Goal: Task Accomplishment & Management: Manage account settings

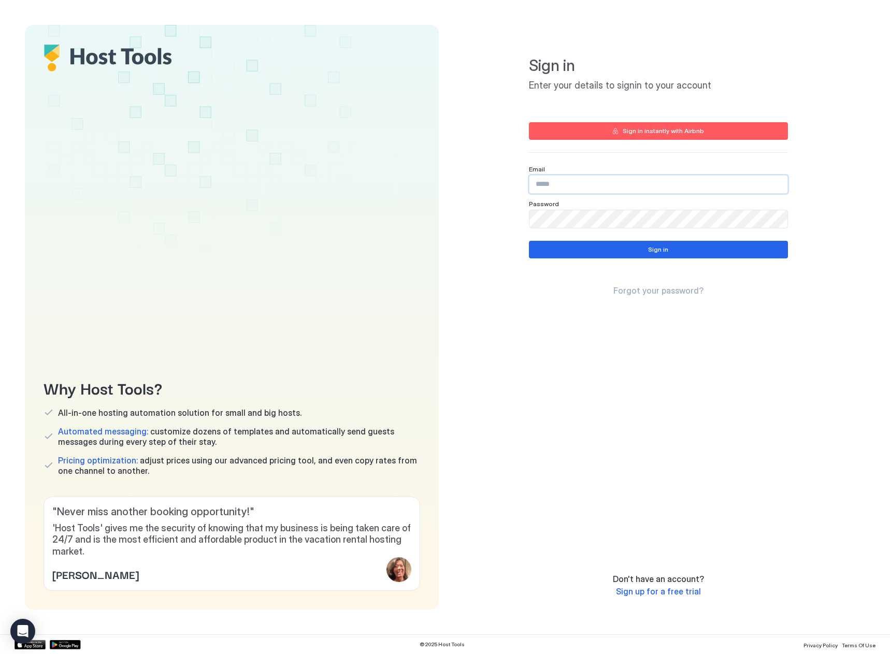
click at [626, 182] on input "Input Field" at bounding box center [658, 185] width 258 height 18
paste input "**********"
type input "**********"
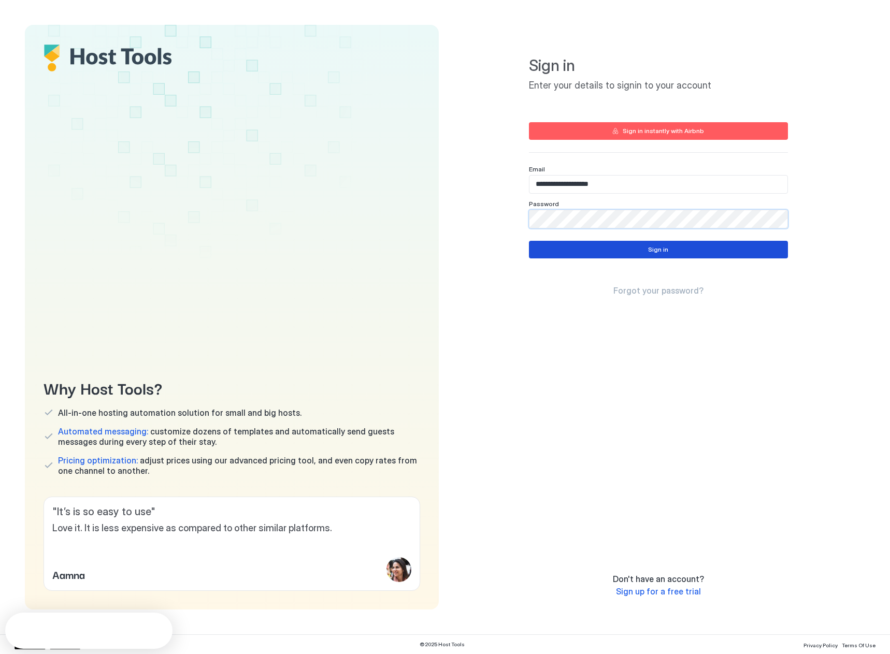
click at [565, 257] on button "Sign in" at bounding box center [658, 250] width 259 height 18
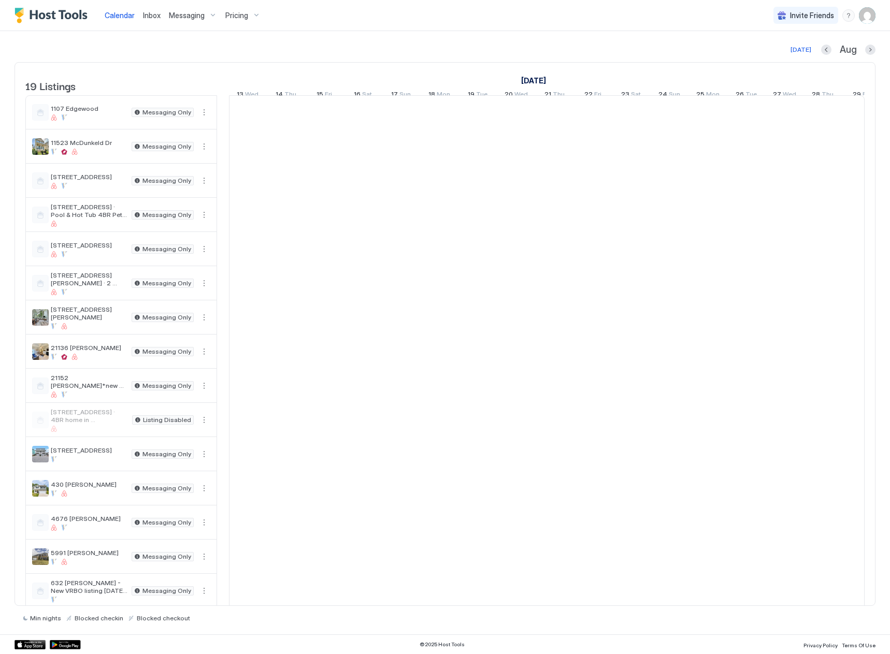
scroll to position [0, 575]
click at [104, 312] on div "[STREET_ADDRESS][PERSON_NAME] Messaging Only" at bounding box center [121, 317] width 191 height 33
click at [206, 324] on button "More options" at bounding box center [204, 317] width 12 height 12
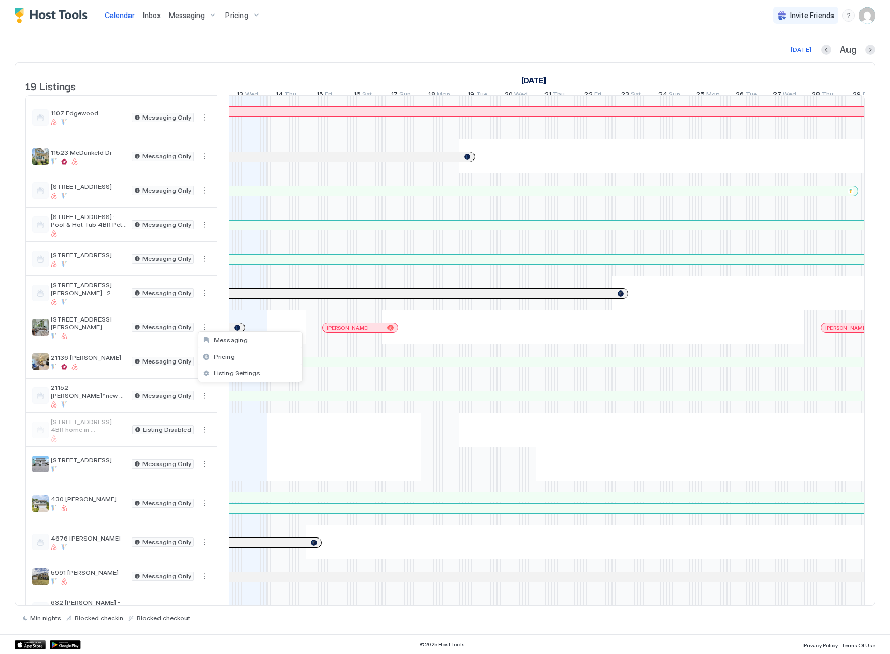
click at [91, 332] on div at bounding box center [445, 327] width 890 height 654
click at [187, 18] on span "Messaging" at bounding box center [187, 15] width 36 height 9
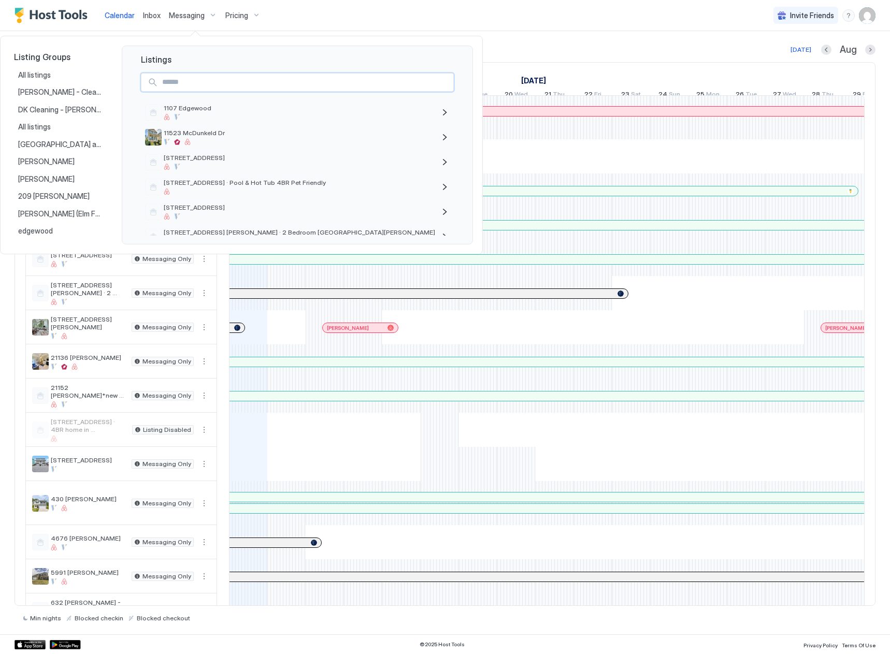
click at [209, 81] on input "Input Field" at bounding box center [305, 83] width 295 height 18
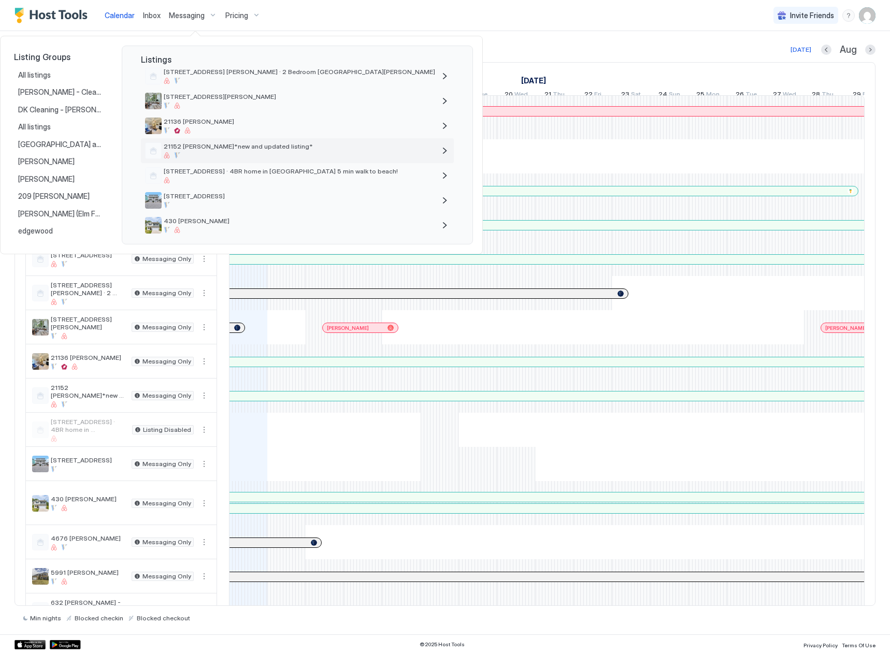
scroll to position [155, 0]
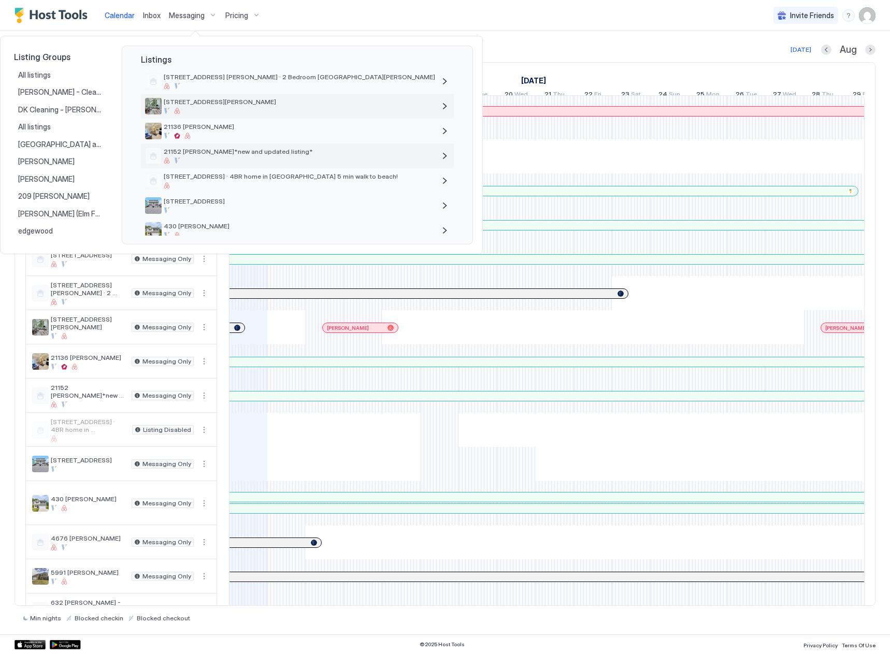
click at [192, 100] on span "[STREET_ADDRESS][PERSON_NAME]" at bounding box center [299, 102] width 271 height 8
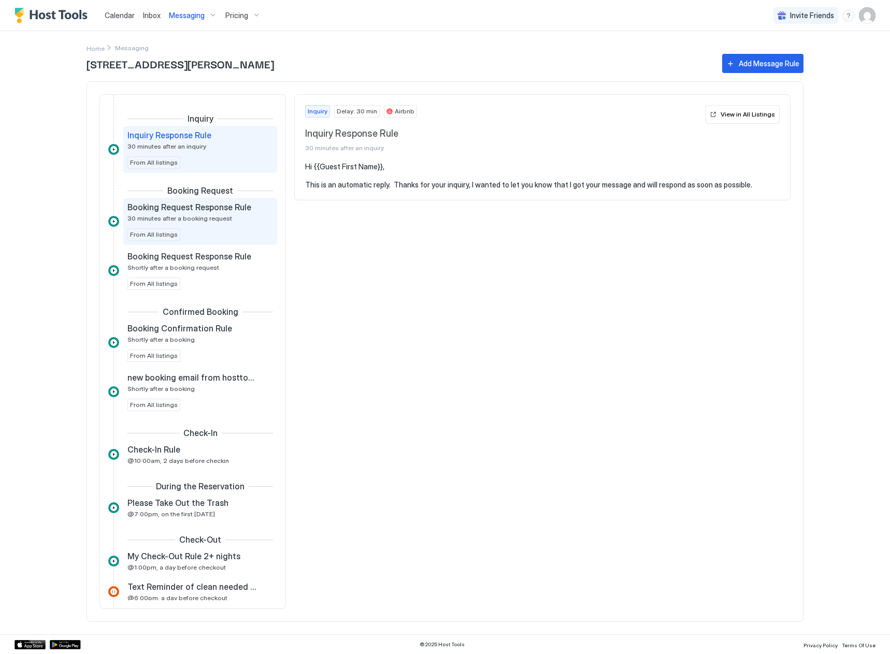
click at [186, 219] on span "30 minutes after a booking request" at bounding box center [179, 218] width 105 height 8
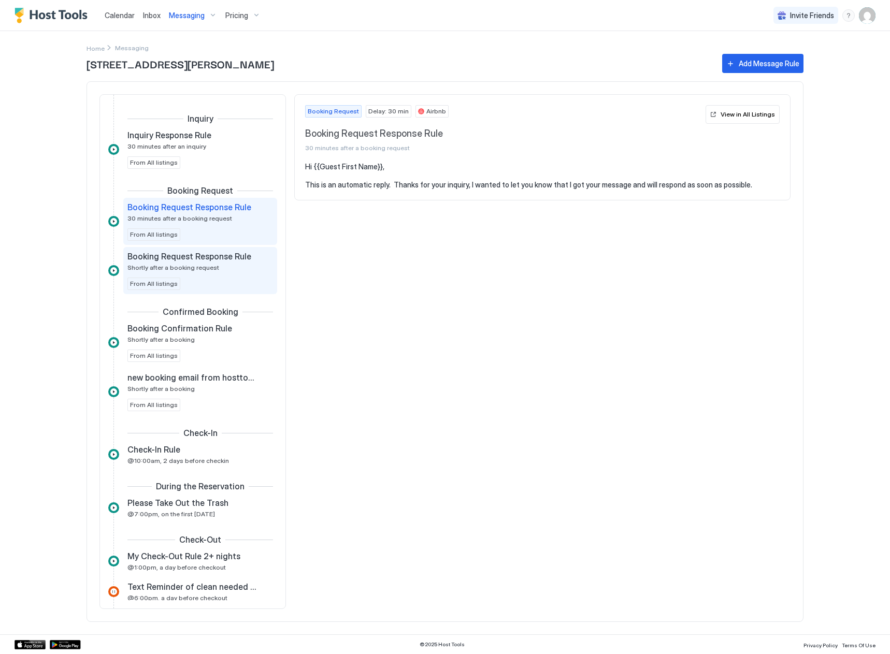
click at [206, 270] on span "Shortly after a booking request" at bounding box center [173, 268] width 92 height 8
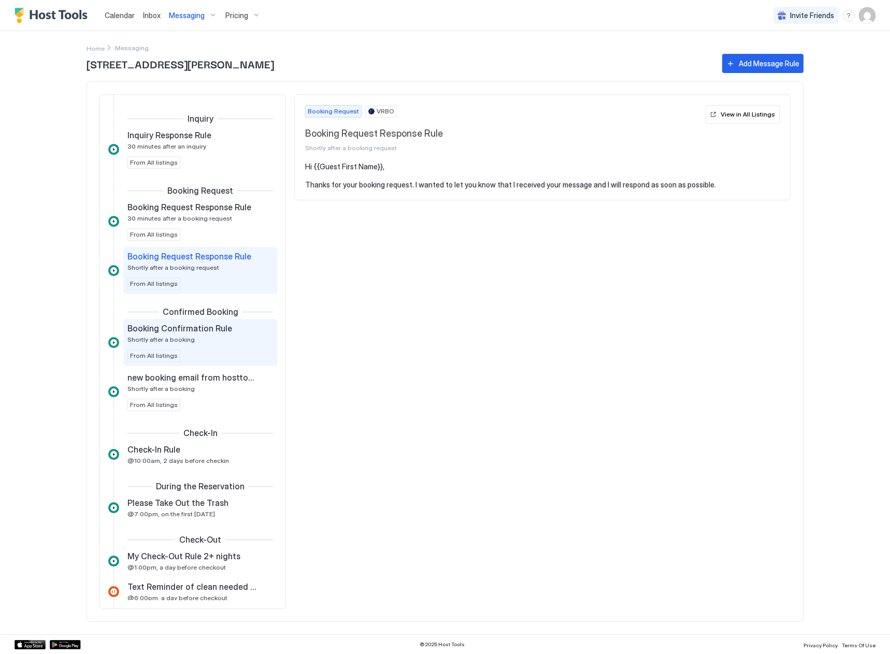
click at [211, 344] on div "Booking Confirmation Rule Shortly after a booking From All listings" at bounding box center [200, 342] width 146 height 39
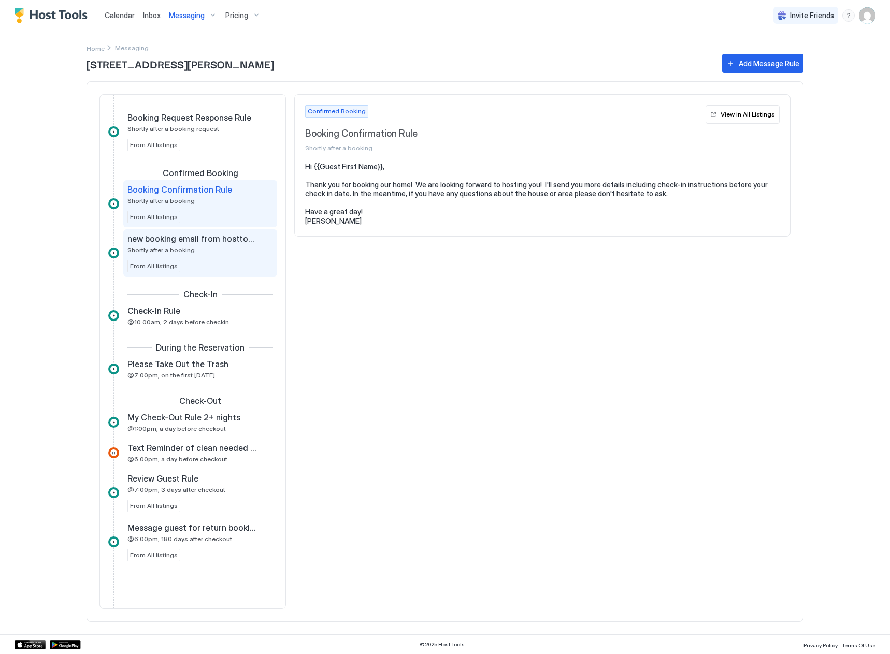
scroll to position [155, 0]
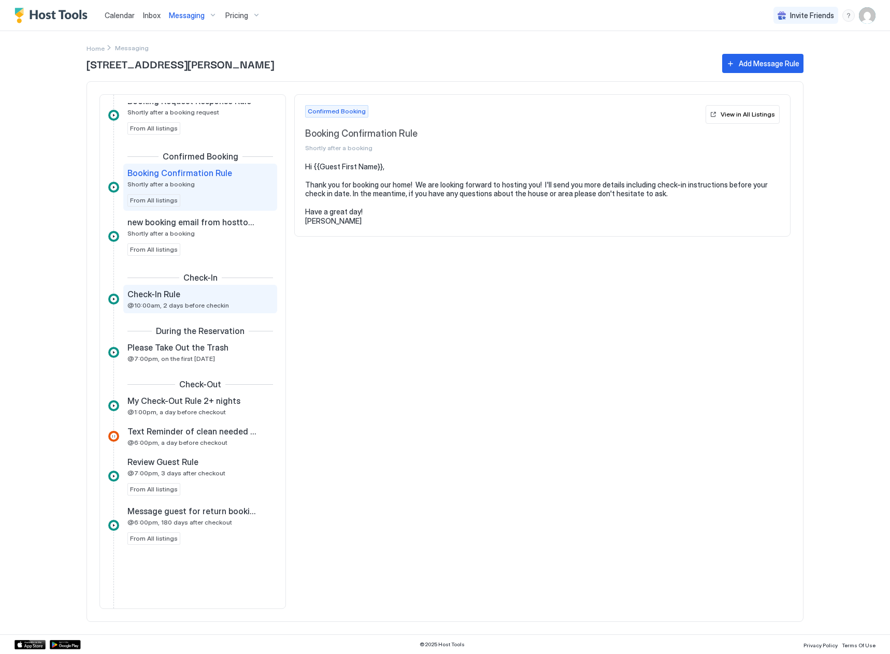
click at [216, 297] on div "Check-In Rule" at bounding box center [192, 294] width 131 height 10
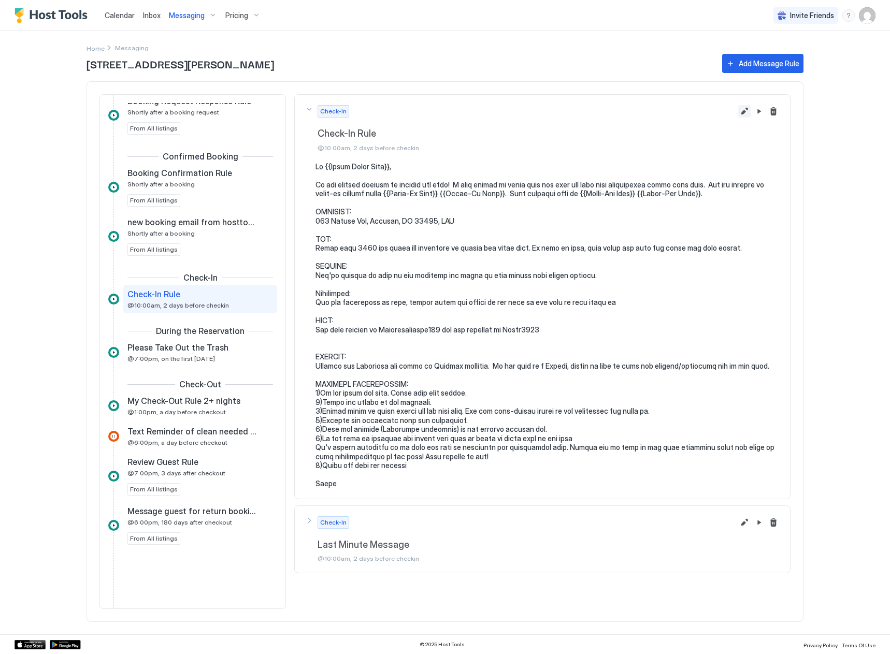
click at [743, 111] on button "Edit message rule" at bounding box center [744, 111] width 12 height 12
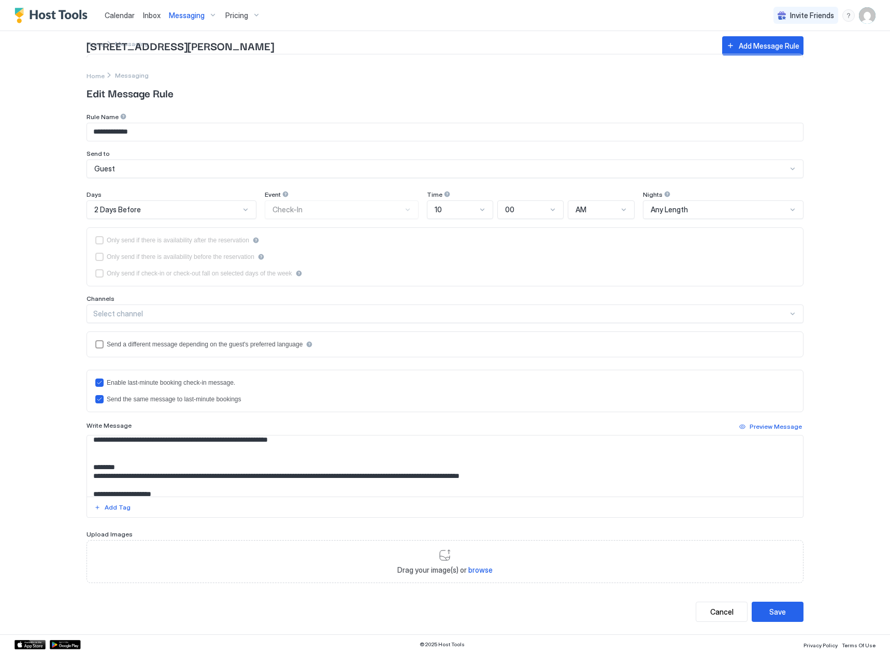
scroll to position [155, 0]
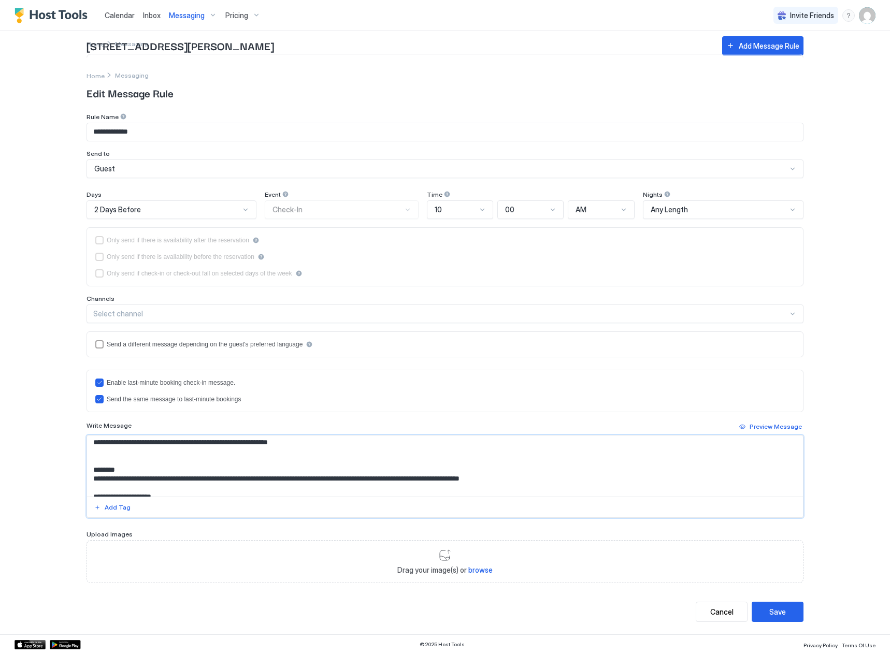
click at [220, 488] on textarea "Input Field" at bounding box center [445, 466] width 716 height 61
click at [328, 488] on textarea "Input Field" at bounding box center [445, 466] width 716 height 61
type textarea "**********"
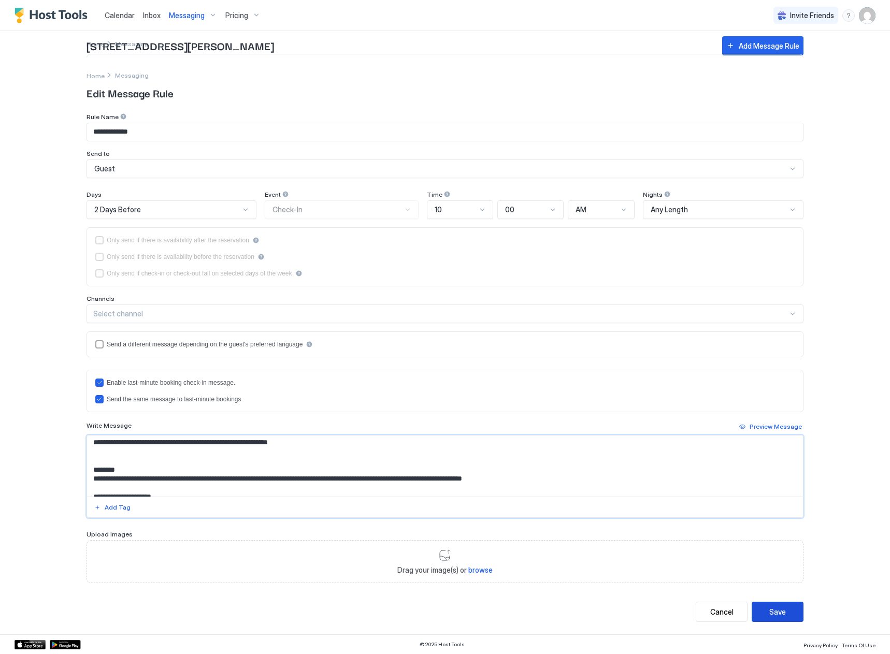
click at [791, 613] on button "Save" at bounding box center [778, 612] width 52 height 20
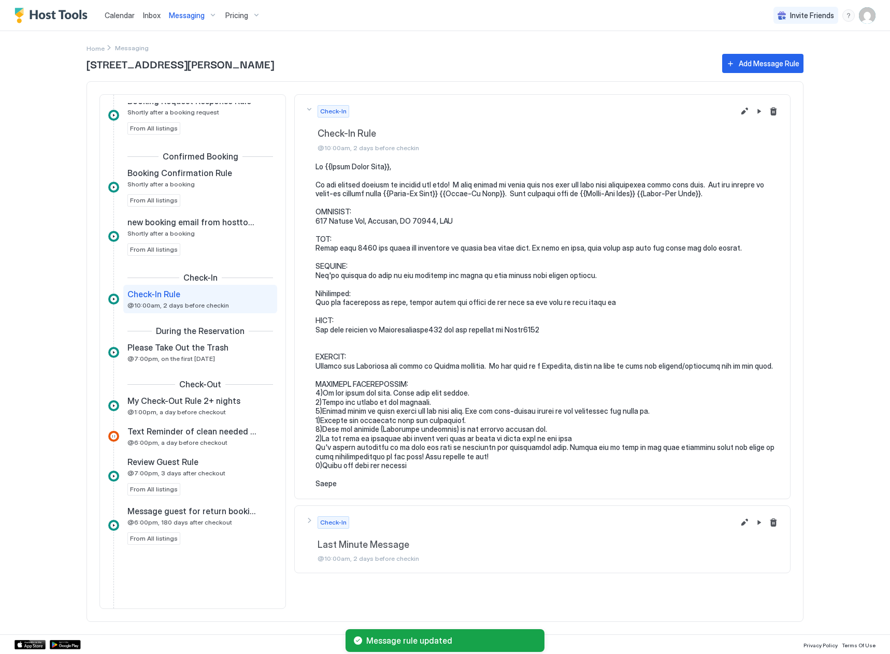
click at [384, 118] on div "Check-In" at bounding box center [526, 111] width 416 height 12
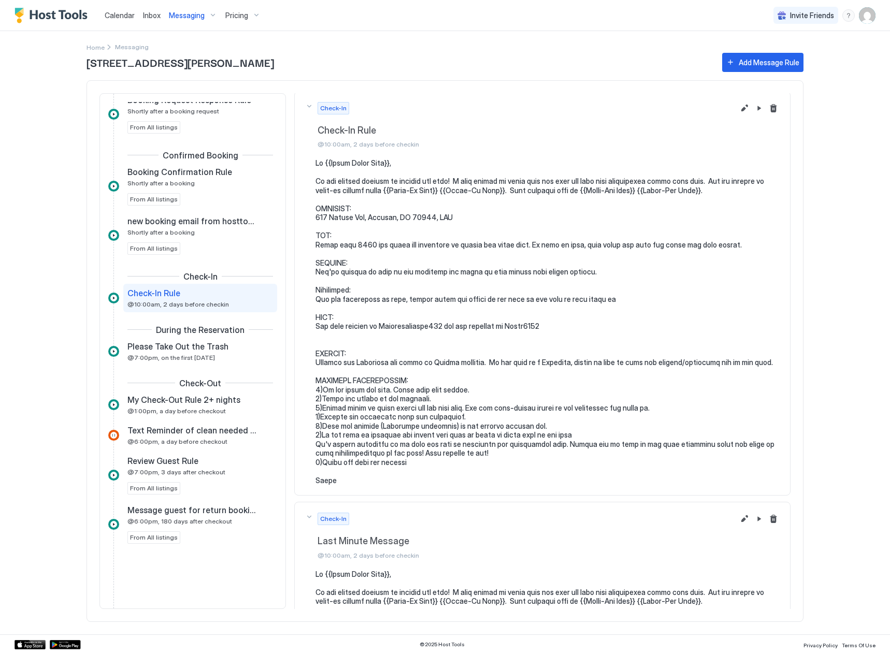
scroll to position [0, 0]
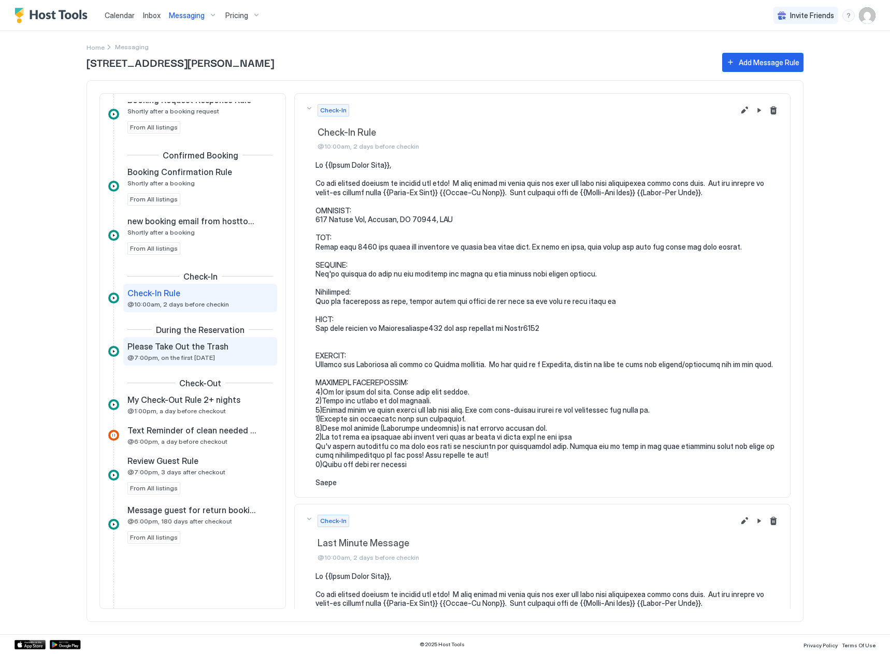
click at [192, 341] on span "Please Take Out the Trash" at bounding box center [177, 346] width 101 height 10
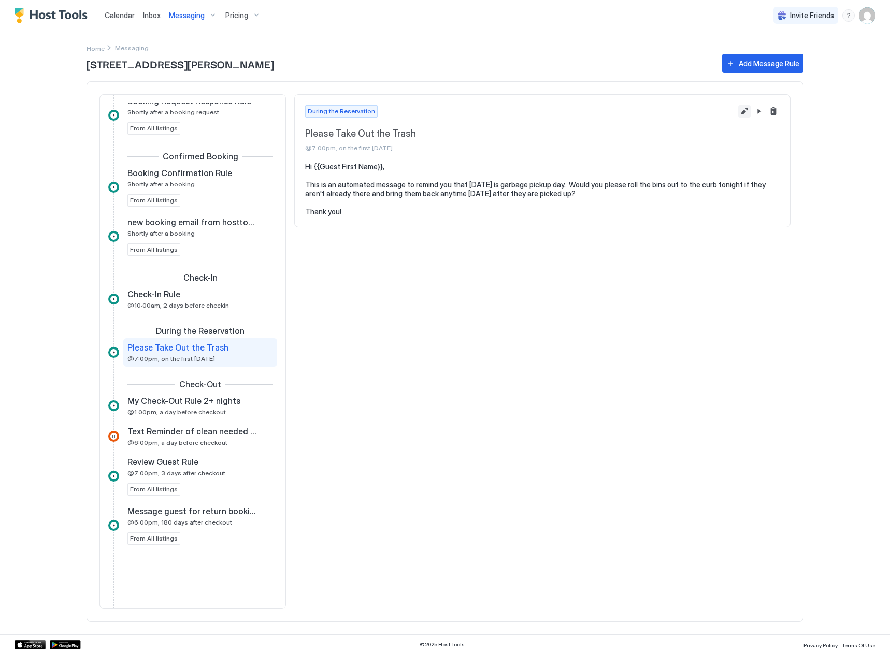
click at [741, 117] on button "Edit message rule" at bounding box center [744, 111] width 12 height 12
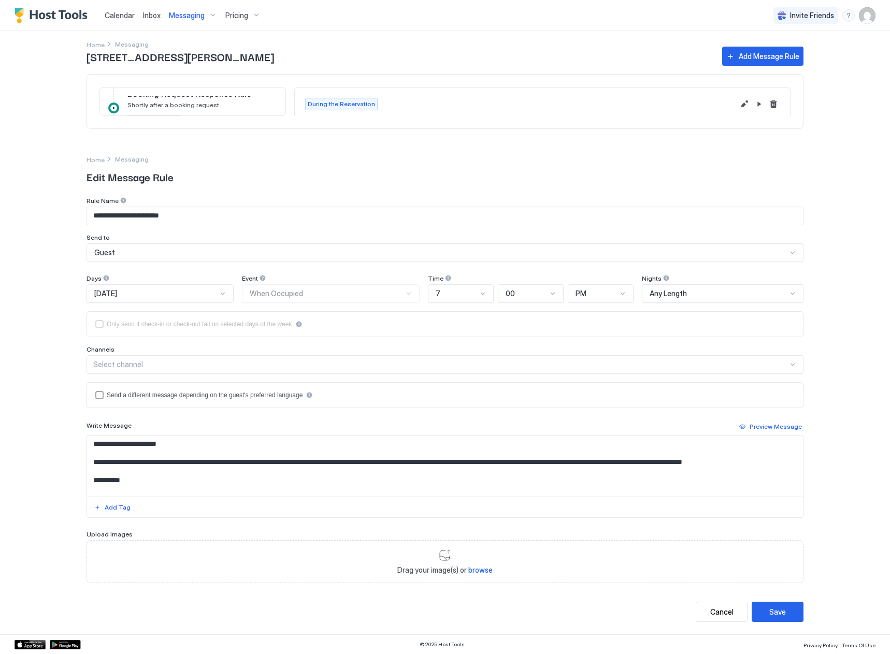
click at [169, 293] on div "[DATE]" at bounding box center [155, 293] width 123 height 9
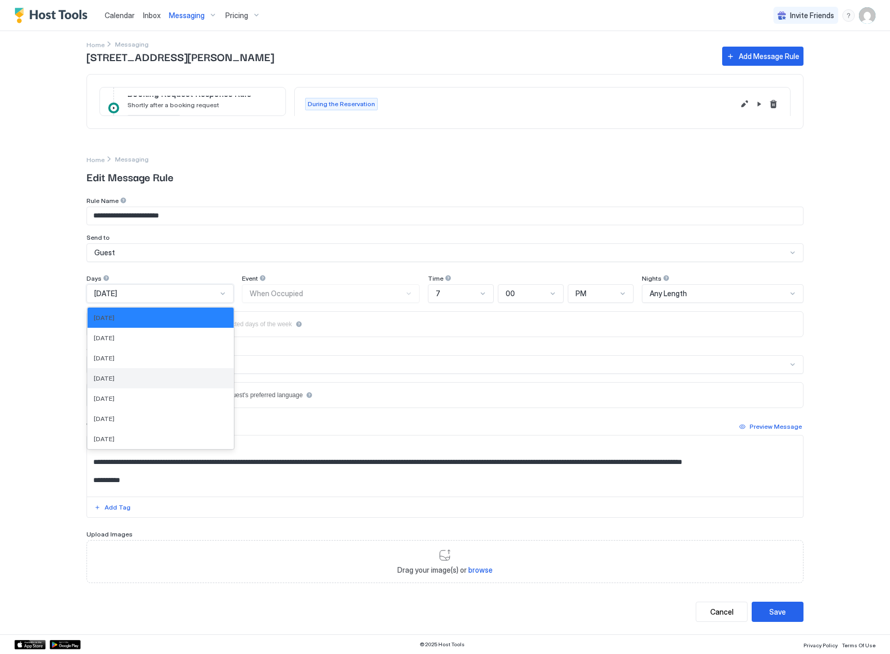
click at [158, 381] on div "[DATE]" at bounding box center [161, 378] width 134 height 8
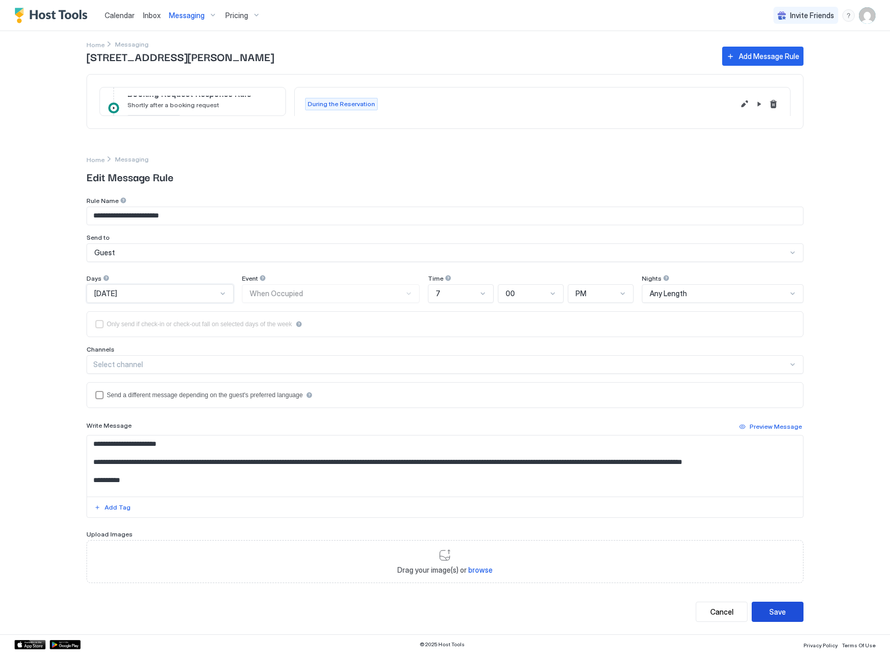
click at [762, 617] on button "Save" at bounding box center [778, 612] width 52 height 20
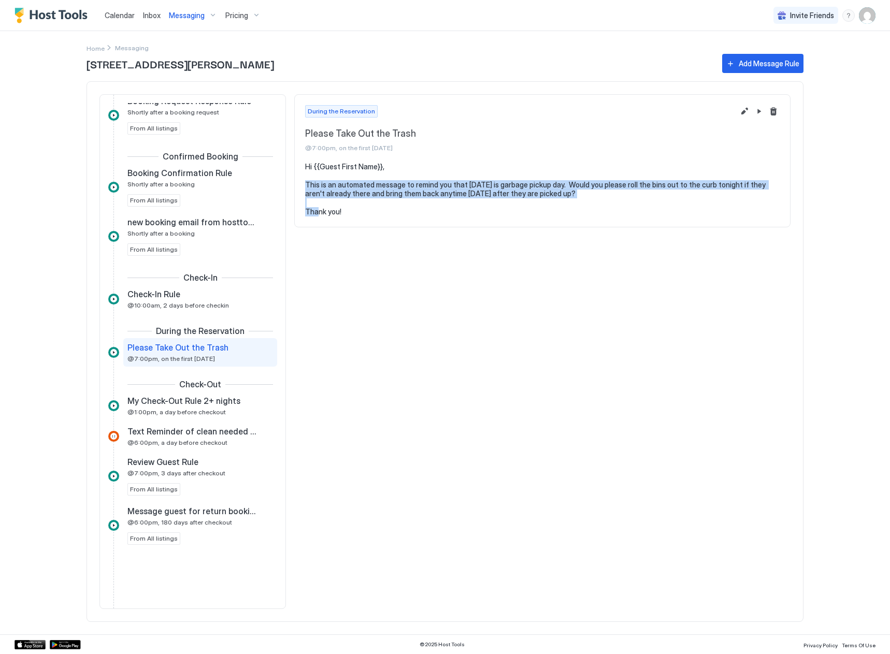
drag, startPoint x: 307, startPoint y: 185, endPoint x: 535, endPoint y: 206, distance: 228.8
click at [535, 206] on pre "Hi {{Guest First Name}}, This is an automated message to remind you that [DATE]…" at bounding box center [542, 189] width 474 height 54
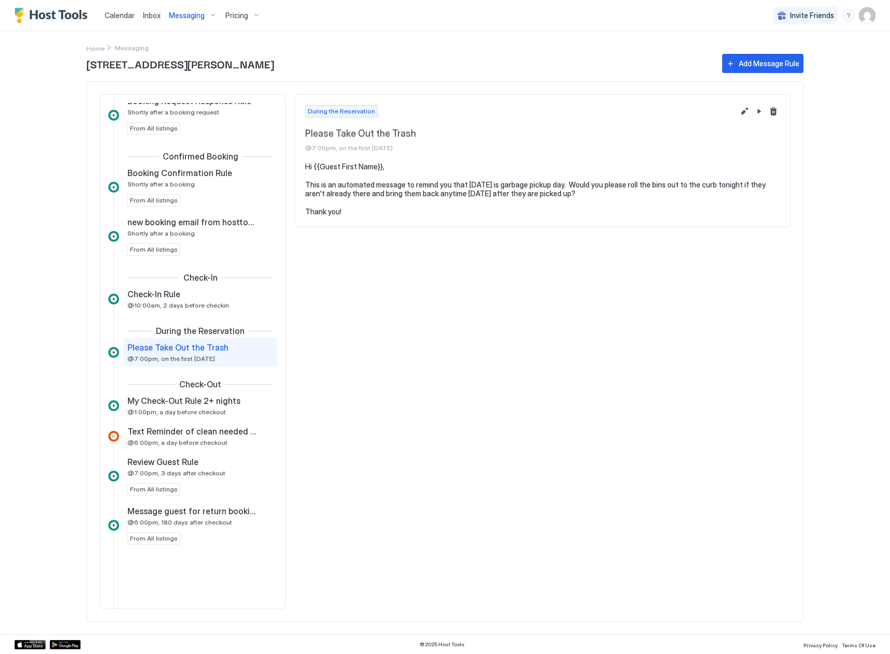
click at [514, 247] on div "During the Reservation Please Take Out the Trash @7:00pm, on the first [DATE] H…" at bounding box center [542, 351] width 496 height 515
click at [178, 406] on span "My Check-Out Rule 2+ nights" at bounding box center [183, 401] width 113 height 10
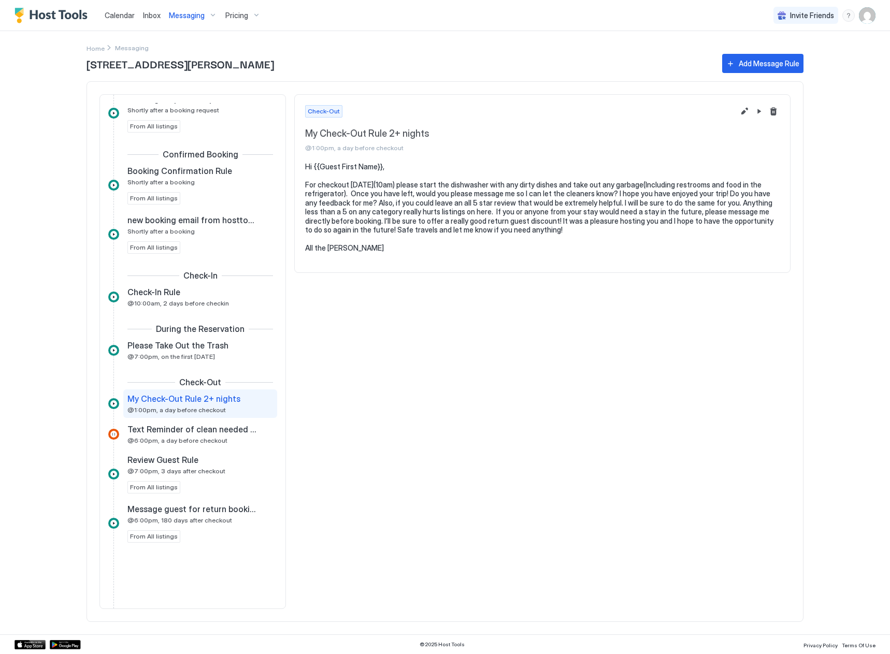
scroll to position [158, 0]
click at [147, 20] on link "Inbox" at bounding box center [152, 15] width 18 height 11
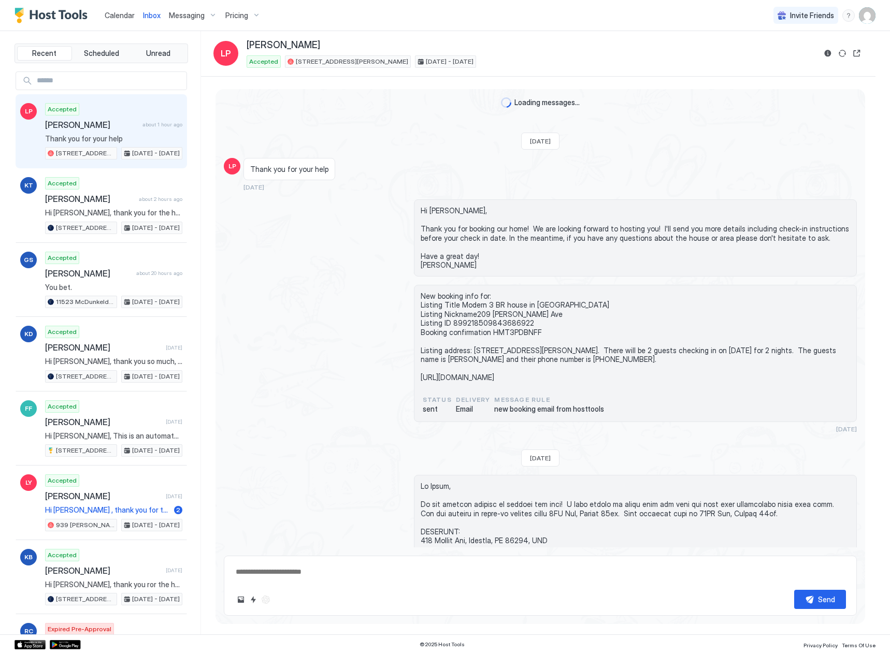
scroll to position [309, 0]
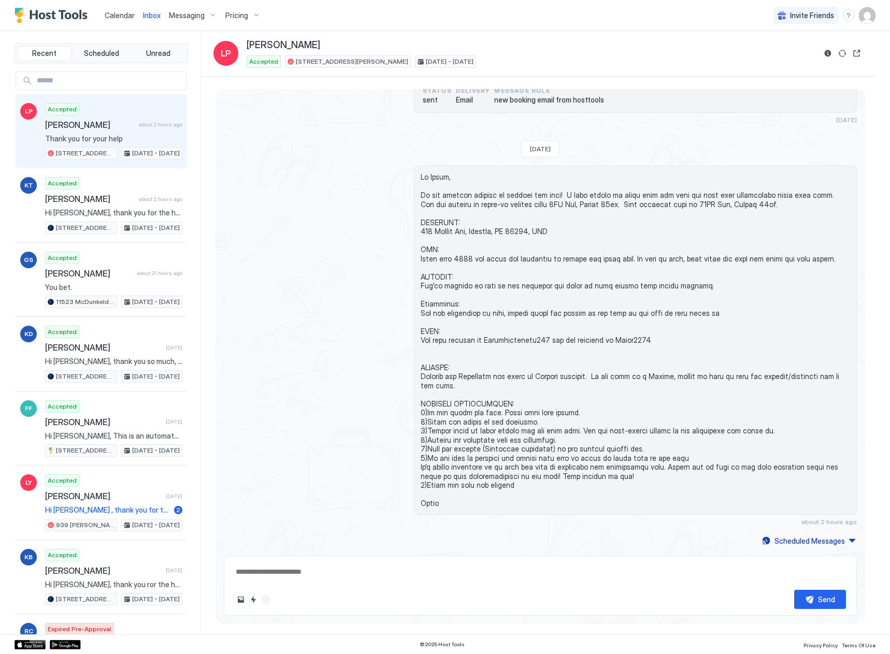
type textarea "*"
